Goal: Task Accomplishment & Management: Use online tool/utility

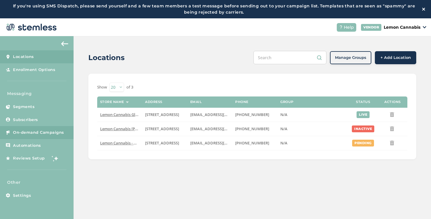
click at [61, 129] on span "On-demand Campaigns" at bounding box center [38, 132] width 51 height 6
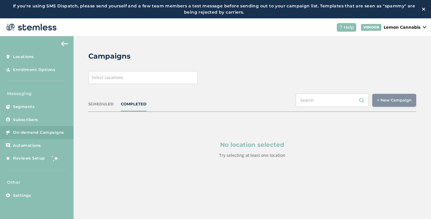
click at [166, 79] on div "Select Locations" at bounding box center [142, 77] width 109 height 13
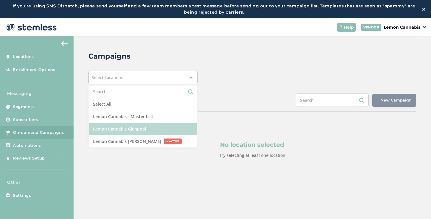
click at [124, 127] on li "Lemon Cannabis Glenpool" at bounding box center [143, 129] width 109 height 12
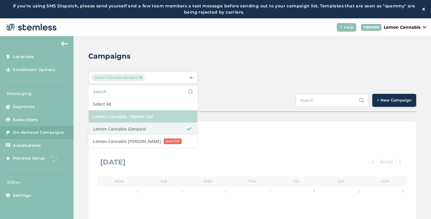
click at [153, 119] on li "Lemon Cannabis - Master List" at bounding box center [143, 116] width 109 height 12
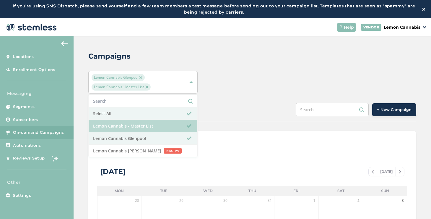
click at [169, 126] on li "Lemon Cannabis - Master List" at bounding box center [143, 126] width 109 height 12
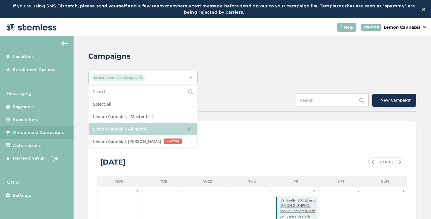
click at [183, 130] on li "Lemon Cannabis Glenpool" at bounding box center [143, 129] width 109 height 12
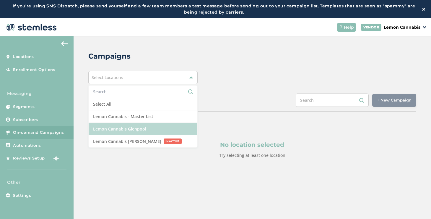
click at [183, 130] on li "Lemon Cannabis Glenpool" at bounding box center [143, 129] width 109 height 12
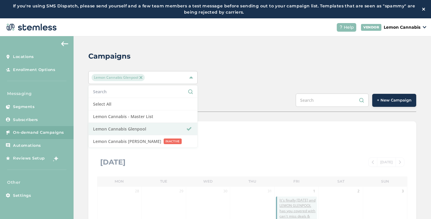
click at [387, 104] on button "+ New Campaign" at bounding box center [395, 100] width 44 height 13
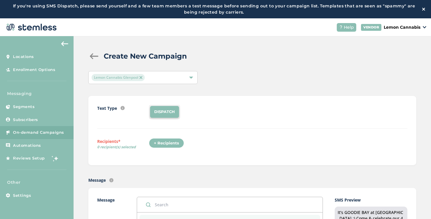
click at [165, 142] on div "+ Recipients" at bounding box center [166, 143] width 35 height 10
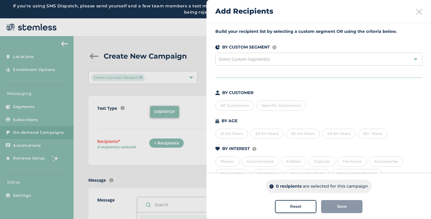
click at [269, 59] on span "Select Custom Segment(s)" at bounding box center [244, 59] width 51 height 6
click at [244, 106] on div "All Customers" at bounding box center [235, 106] width 39 height 10
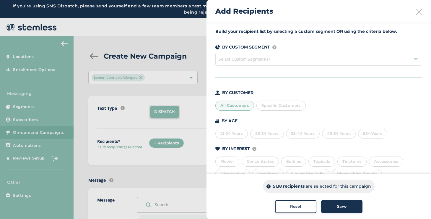
click at [244, 106] on div "All Customers" at bounding box center [235, 106] width 39 height 10
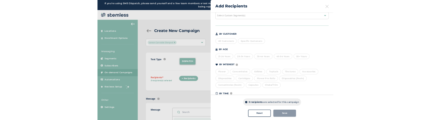
scroll to position [58, 0]
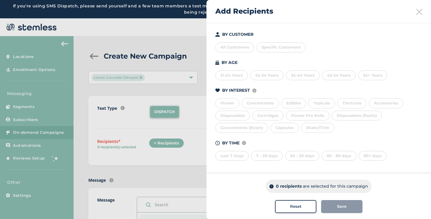
click at [369, 158] on div "90+ days" at bounding box center [373, 156] width 28 height 10
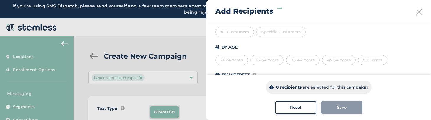
scroll to position [157, 0]
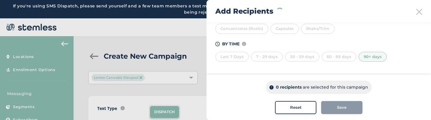
click at [370, 56] on div "90+ days" at bounding box center [373, 57] width 28 height 10
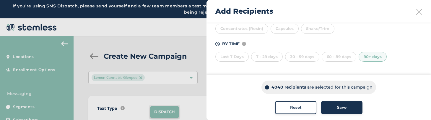
click at [345, 57] on div "60 - 89 days" at bounding box center [339, 57] width 35 height 10
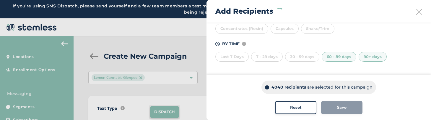
click at [345, 56] on div "60 - 89 days" at bounding box center [339, 57] width 35 height 10
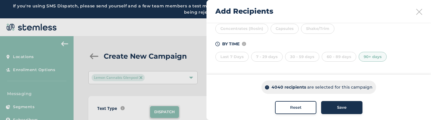
click at [372, 56] on div "90+ days" at bounding box center [373, 57] width 28 height 10
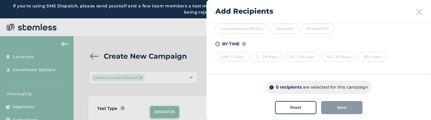
click at [336, 48] on div "BY TIME Amount of time since last visit to your store Last 7 Days 7 - 29 days 3…" at bounding box center [319, 51] width 207 height 21
click at [336, 57] on div "60 - 89 days" at bounding box center [339, 57] width 35 height 10
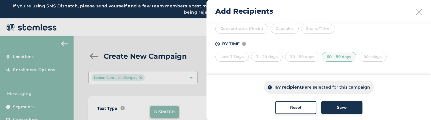
click at [336, 57] on div "60 - 89 days" at bounding box center [339, 57] width 35 height 10
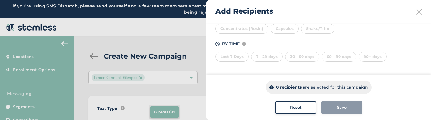
click at [336, 57] on div "60 - 89 days" at bounding box center [339, 57] width 35 height 10
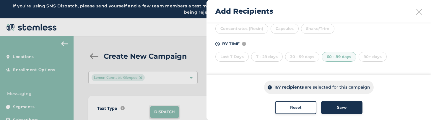
click at [336, 57] on div "60 - 89 days" at bounding box center [339, 57] width 35 height 10
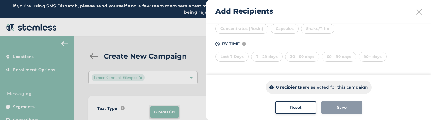
click at [360, 56] on div "90+ days" at bounding box center [373, 57] width 28 height 10
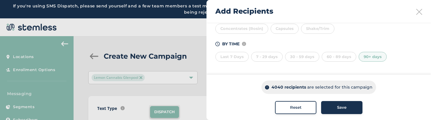
click at [292, 106] on span "Reset" at bounding box center [296, 107] width 12 height 6
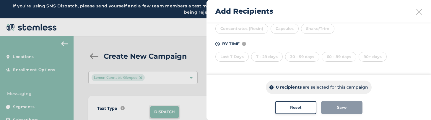
click at [365, 60] on div "90+ days" at bounding box center [373, 57] width 28 height 10
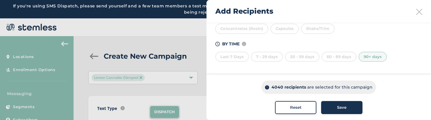
click at [334, 58] on div "60 - 89 days" at bounding box center [339, 57] width 35 height 10
click at [365, 58] on div "90+ days" at bounding box center [373, 57] width 28 height 10
click at [331, 52] on div "60 - 89 days" at bounding box center [339, 57] width 35 height 10
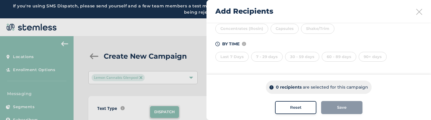
click at [331, 55] on div "60 - 89 days" at bounding box center [339, 57] width 35 height 10
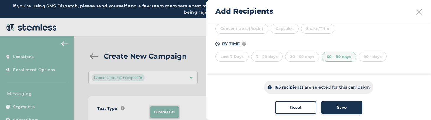
click at [332, 56] on div "60 - 89 days" at bounding box center [339, 57] width 35 height 10
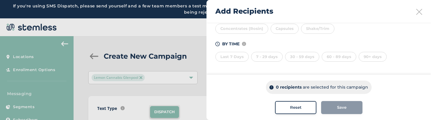
click at [332, 56] on div "60 - 89 days" at bounding box center [339, 57] width 35 height 10
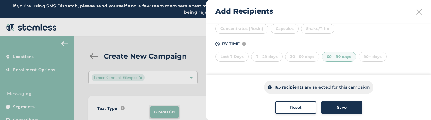
click at [339, 60] on div "60 - 89 days" at bounding box center [339, 57] width 35 height 10
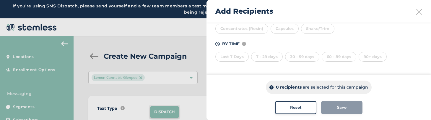
click at [363, 59] on div "90+ days" at bounding box center [373, 57] width 28 height 10
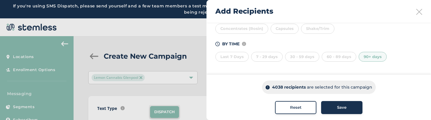
scroll to position [156, 0]
click at [304, 110] on button "Reset" at bounding box center [295, 107] width 41 height 13
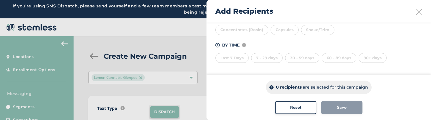
click at [283, 32] on div "Capsules" at bounding box center [285, 30] width 28 height 10
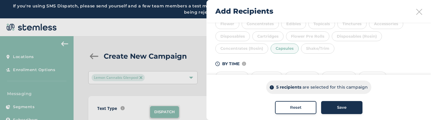
scroll to position [134, 0]
click at [270, 38] on div "Cartridges" at bounding box center [267, 40] width 31 height 10
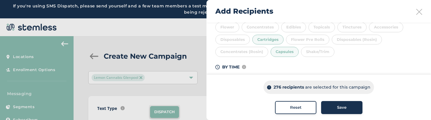
scroll to position [95, 0]
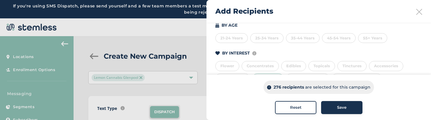
click at [347, 61] on div "Tinctures" at bounding box center [352, 66] width 29 height 10
click at [290, 67] on div "Edibles" at bounding box center [293, 66] width 25 height 10
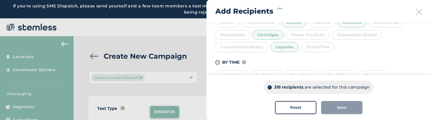
scroll to position [157, 0]
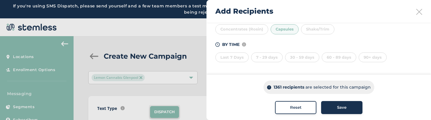
click at [326, 30] on div "Shake/Trim" at bounding box center [317, 29] width 33 height 10
click at [301, 106] on div "Reset" at bounding box center [296, 107] width 32 height 6
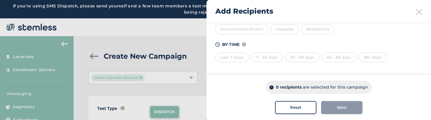
click at [364, 57] on div "90+ days" at bounding box center [373, 57] width 28 height 10
